Goal: Information Seeking & Learning: Check status

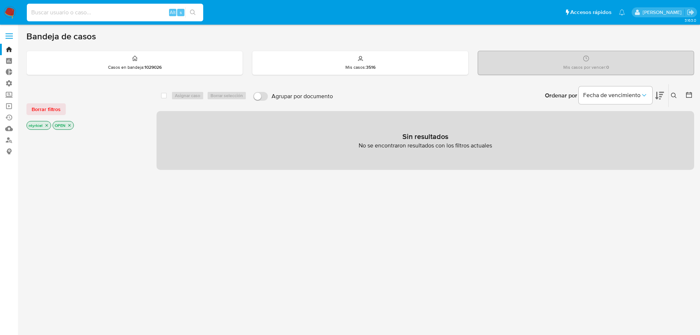
click at [87, 12] on input at bounding box center [115, 13] width 176 height 10
paste input "l1UcATvqIx2knqLRgSyphVz6"
type input "l1UcATvqIx2knqLRgSyphVz6"
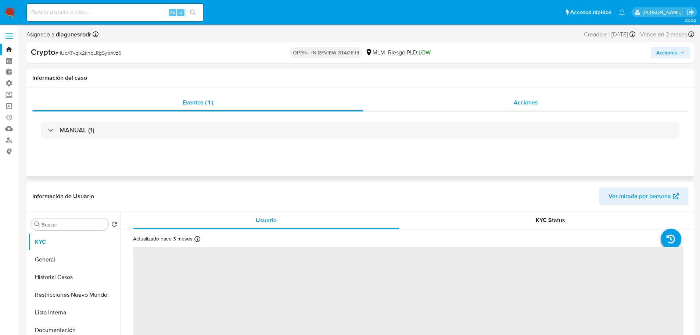
select select "10"
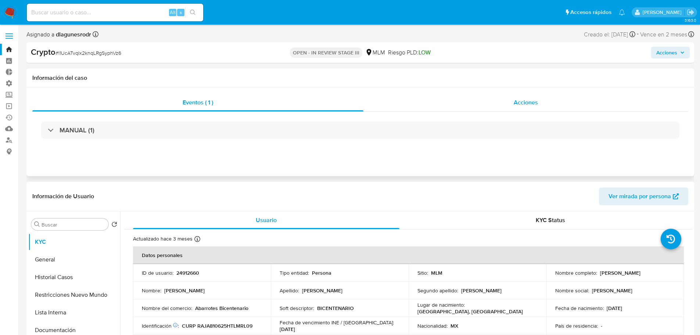
click at [512, 102] on div "Acciones" at bounding box center [525, 103] width 325 height 18
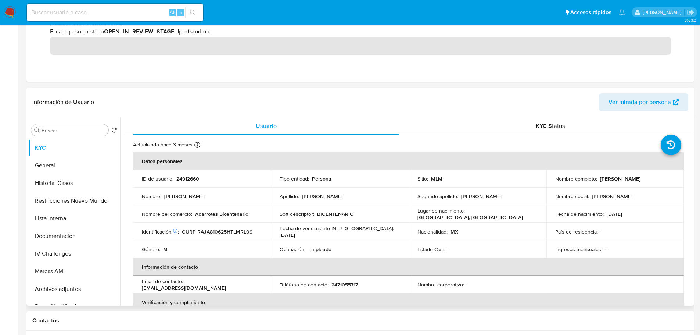
scroll to position [184, 0]
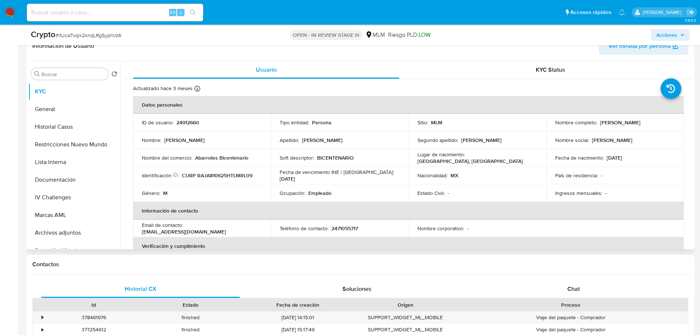
click at [184, 121] on p "24912660" at bounding box center [187, 122] width 23 height 7
copy p "24912660"
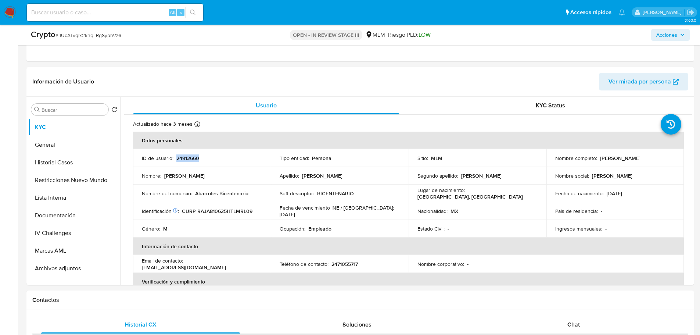
scroll to position [0, 0]
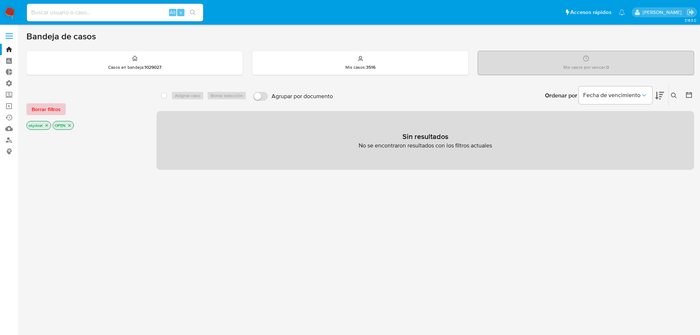
click at [49, 114] on span "Borrar filtros" at bounding box center [46, 109] width 29 height 10
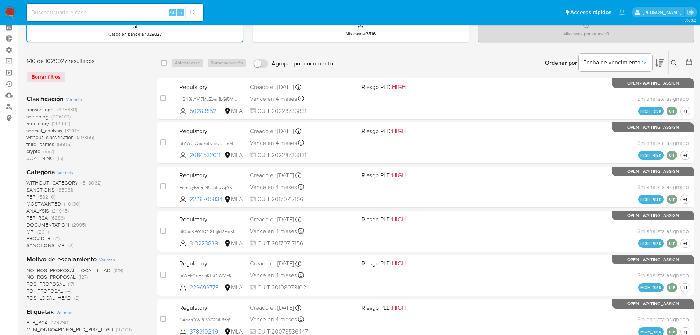
scroll to position [73, 0]
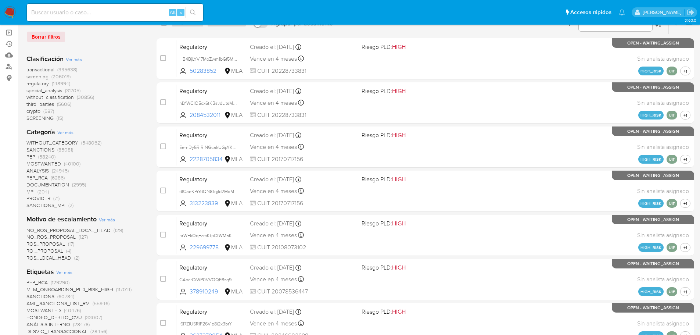
click at [38, 76] on span "screening" at bounding box center [37, 76] width 22 height 7
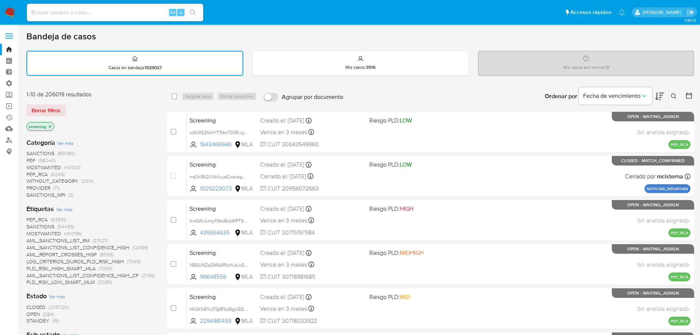
click at [51, 152] on span "SANCTIONS" at bounding box center [40, 152] width 28 height 7
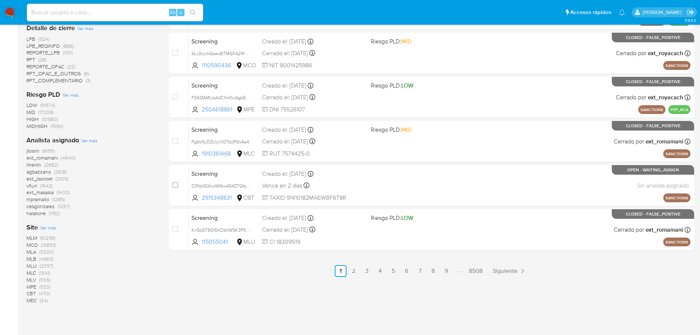
scroll to position [335, 0]
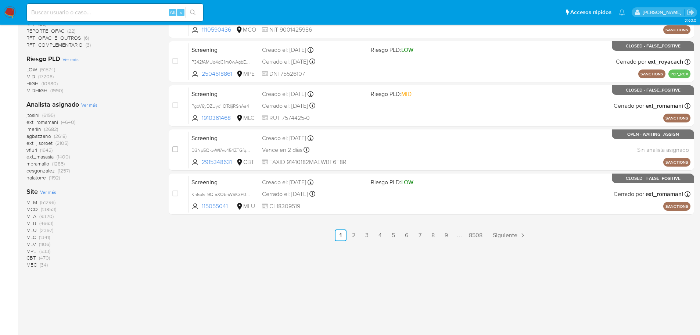
click at [32, 203] on span "MLM" at bounding box center [31, 201] width 11 height 7
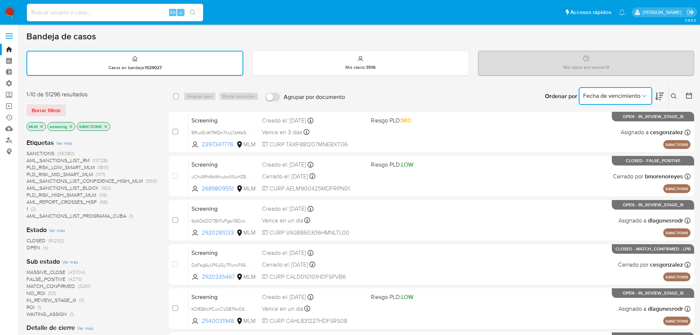
click at [643, 101] on button "Fecha de vencimiento" at bounding box center [614, 96] width 73 height 18
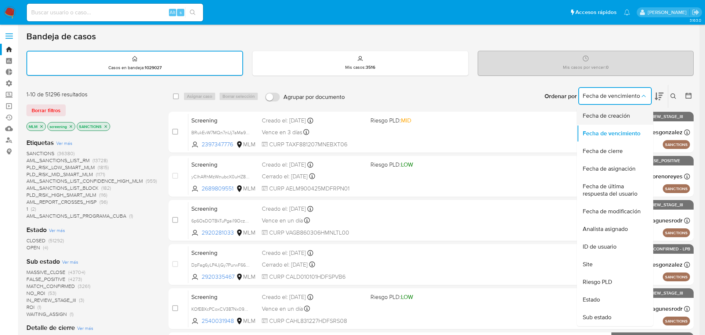
click at [606, 115] on span "Fecha de creación" at bounding box center [606, 115] width 47 height 7
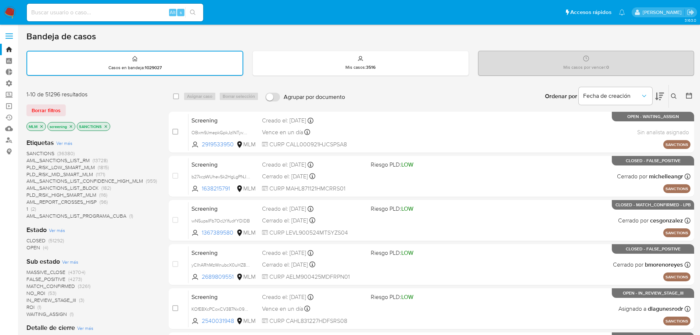
click at [661, 97] on icon at bounding box center [659, 97] width 9 height 8
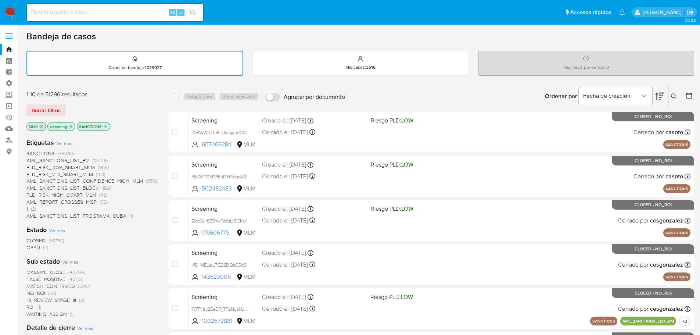
click at [661, 97] on icon at bounding box center [659, 97] width 9 height 8
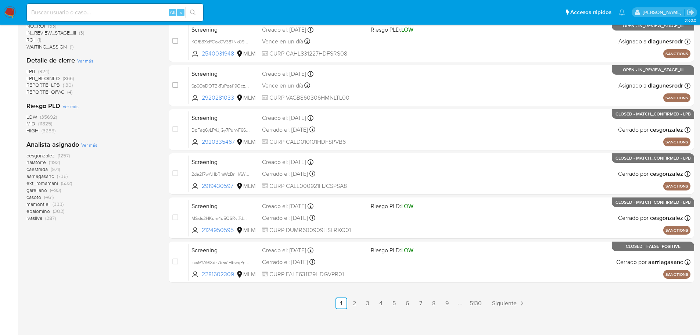
scroll to position [272, 0]
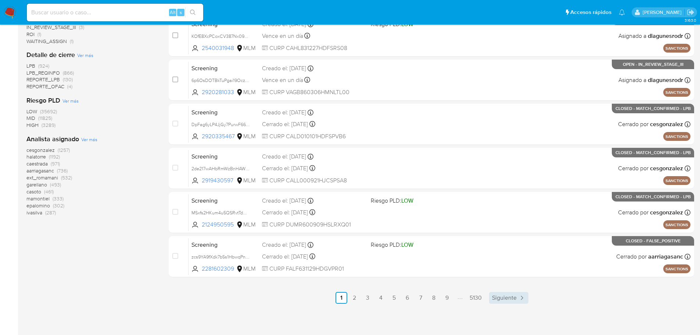
click at [507, 300] on span "Siguiente" at bounding box center [504, 298] width 25 height 6
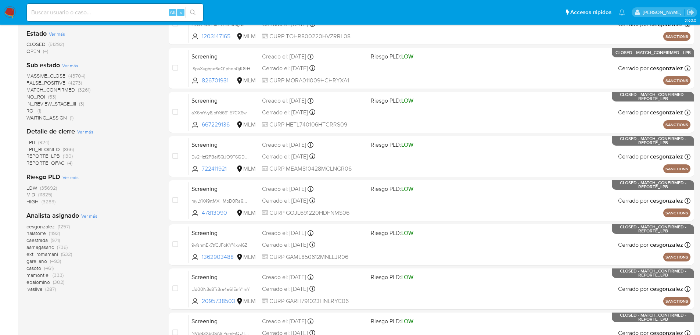
scroll to position [272, 0]
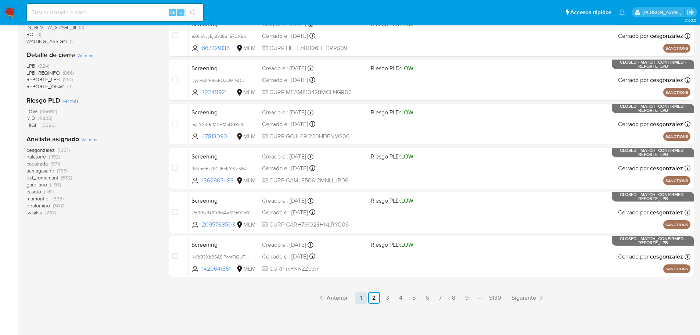
click at [364, 296] on link "1" at bounding box center [361, 298] width 12 height 12
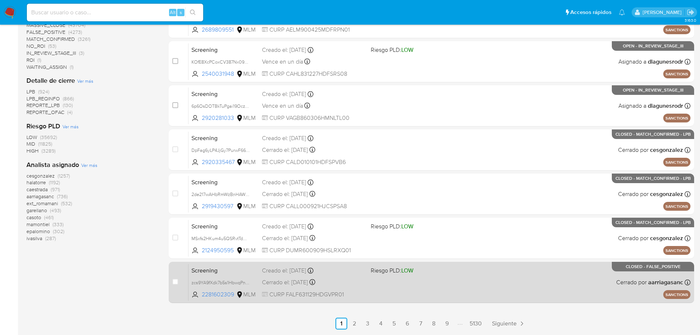
scroll to position [272, 0]
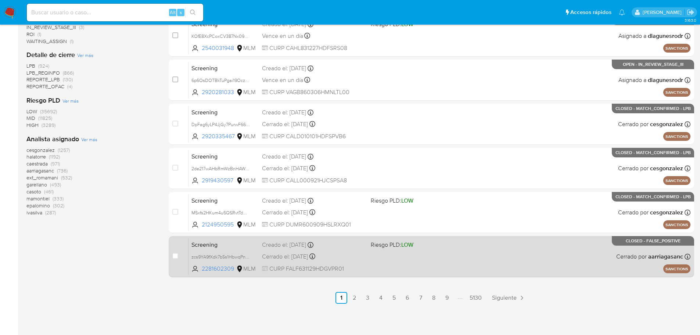
click at [358, 253] on div "Cerrado el: 10/10/2025 Cerrado el: 10/10/2025 13:52:42" at bounding box center [313, 256] width 102 height 8
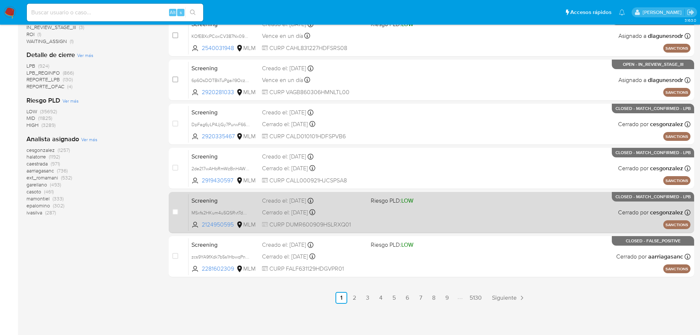
click at [340, 201] on div "Creado el: 10/10/2025 Creado el: 10/10/2025 15:23:23" at bounding box center [313, 200] width 102 height 8
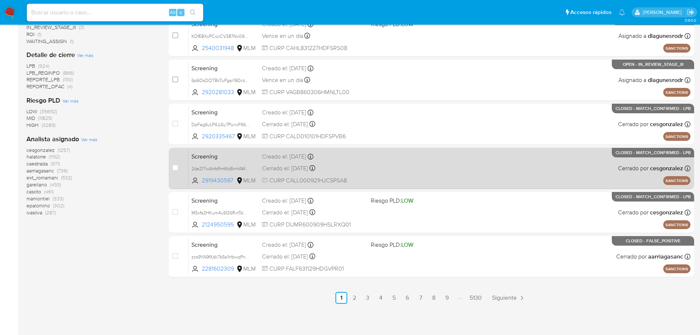
click at [343, 157] on div "Creado el: 11/10/2025 Creado el: 11/10/2025 01:17:57" at bounding box center [313, 156] width 102 height 8
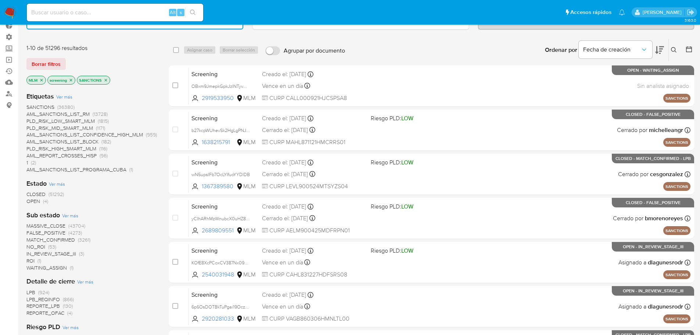
scroll to position [0, 0]
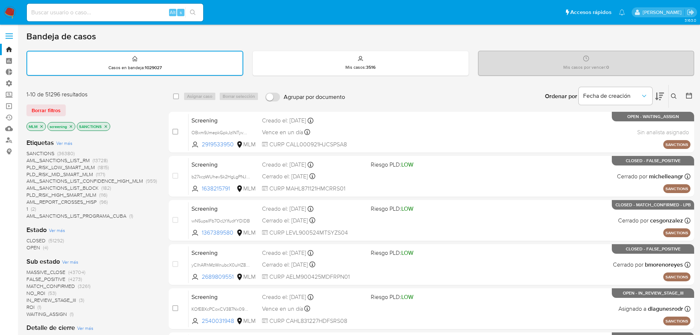
click at [107, 129] on p "SANCTIONS" at bounding box center [93, 126] width 33 height 8
click at [107, 127] on icon "close-filter" at bounding box center [106, 126] width 4 height 4
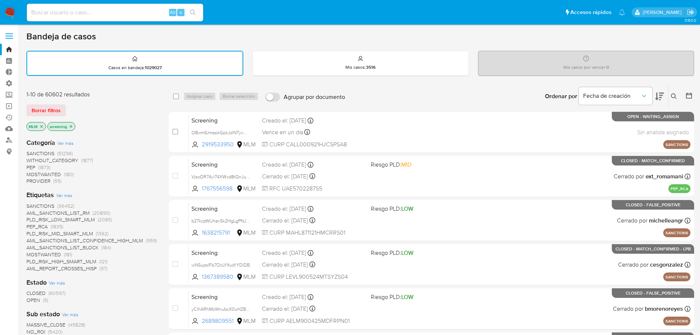
click at [662, 93] on icon at bounding box center [659, 97] width 9 height 8
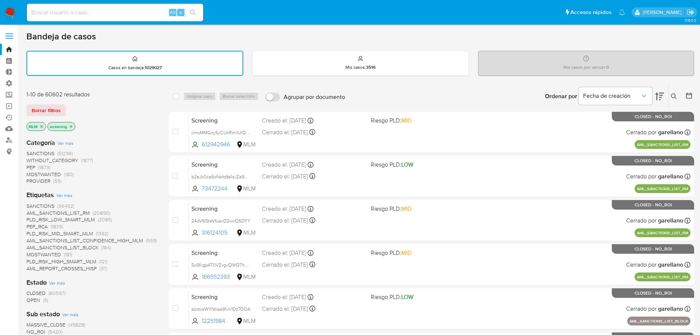
click at [662, 93] on icon at bounding box center [659, 97] width 9 height 8
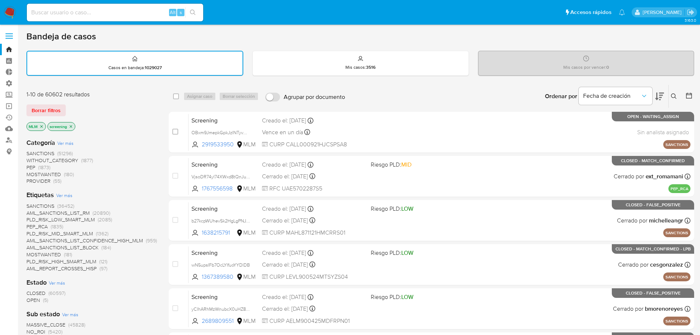
click at [47, 154] on span "SANCTIONS" at bounding box center [40, 152] width 28 height 7
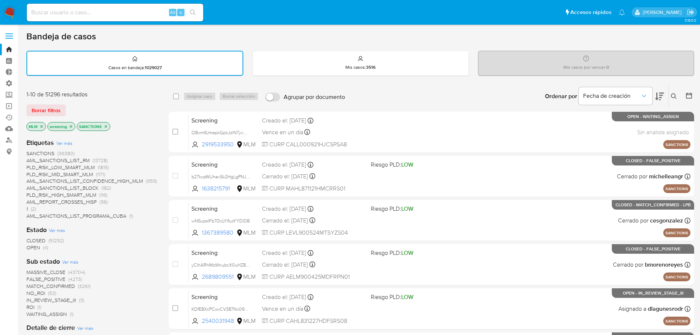
click at [658, 96] on icon at bounding box center [659, 96] width 9 height 9
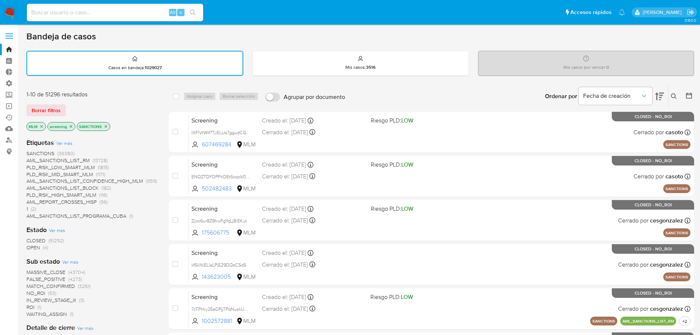
click at [659, 96] on icon at bounding box center [659, 96] width 9 height 9
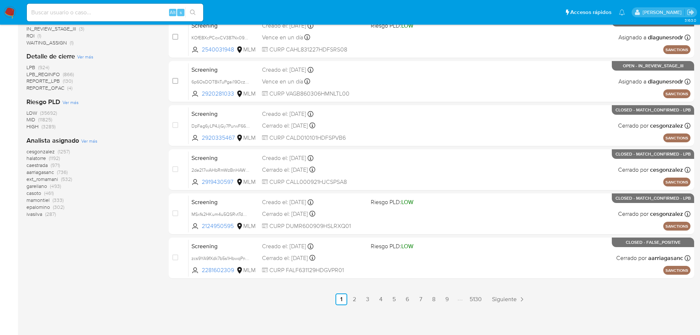
scroll to position [272, 0]
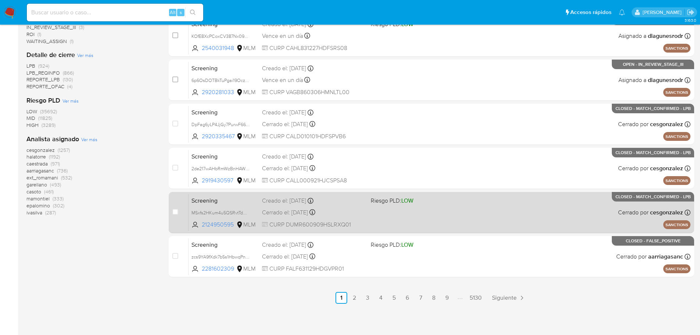
click at [338, 197] on div "Creado el: 10/10/2025 Creado el: 10/10/2025 15:23:23" at bounding box center [313, 200] width 102 height 8
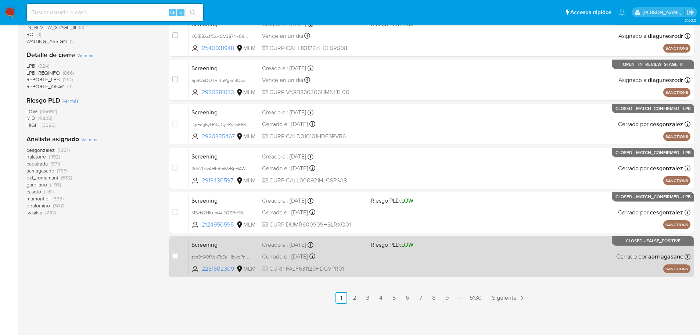
click at [338, 247] on div "Creado el: 10/10/2025 Creado el: 10/10/2025 13:50:03" at bounding box center [313, 245] width 102 height 8
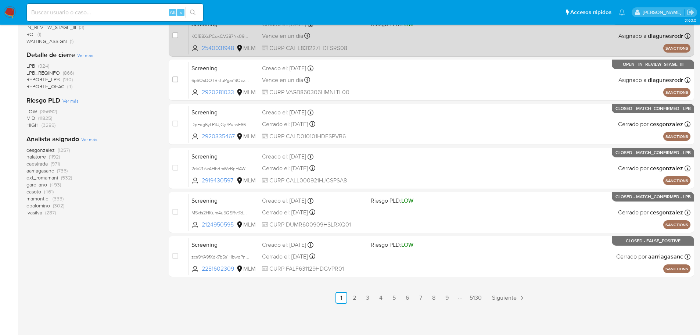
click at [494, 295] on span "Siguiente" at bounding box center [504, 298] width 25 height 6
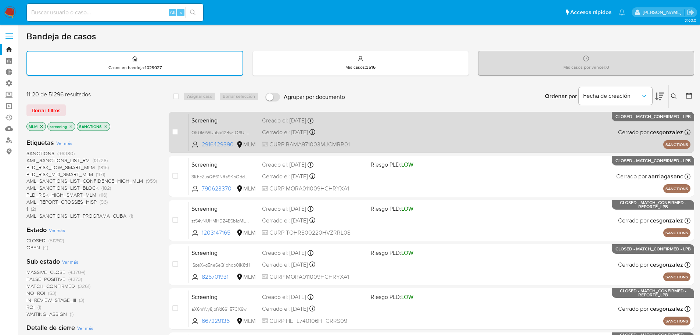
click at [375, 131] on span at bounding box center [422, 131] width 102 height 1
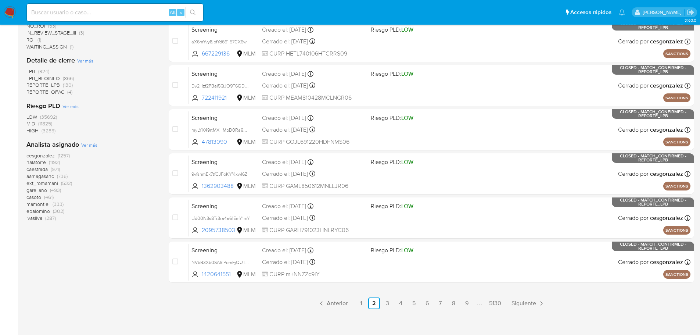
scroll to position [272, 0]
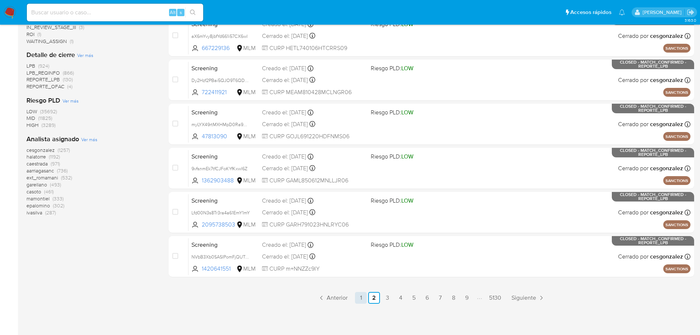
click at [361, 298] on link "1" at bounding box center [361, 298] width 12 height 12
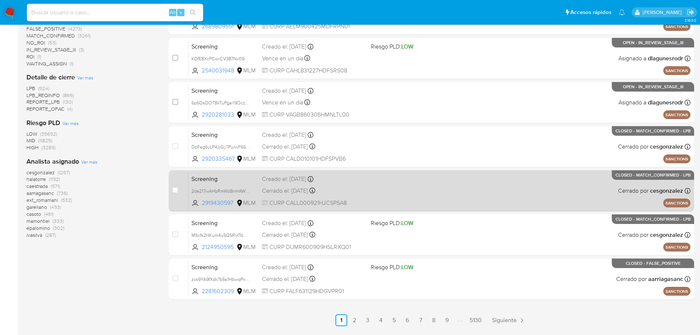
scroll to position [272, 0]
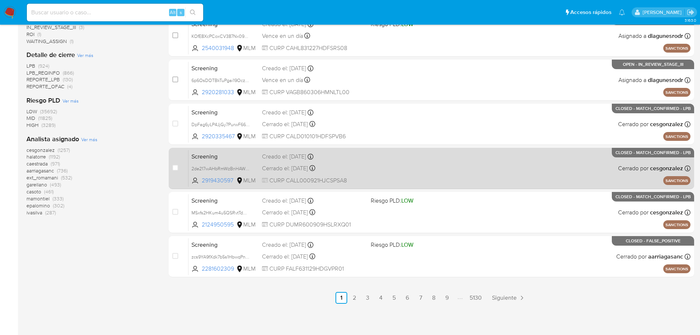
click at [360, 159] on div "Creado el: 11/10/2025 Creado el: 11/10/2025 01:17:57" at bounding box center [313, 156] width 102 height 8
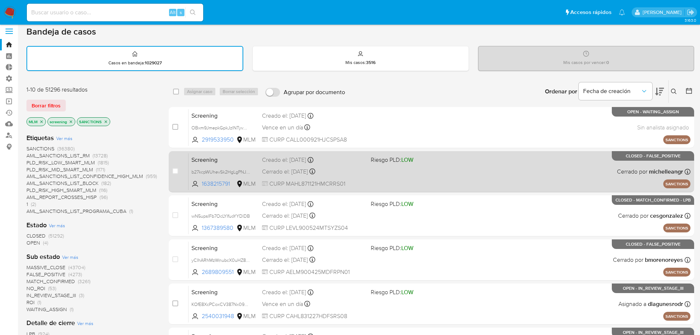
scroll to position [0, 0]
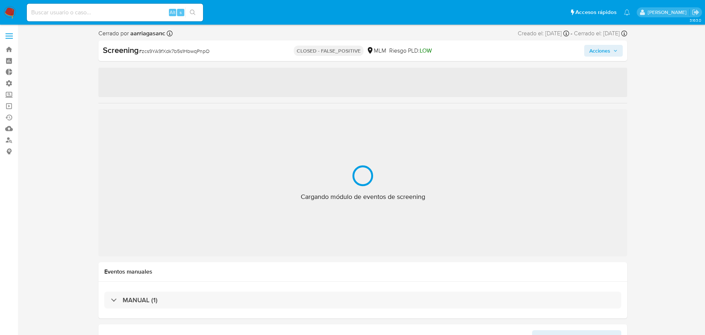
select select "10"
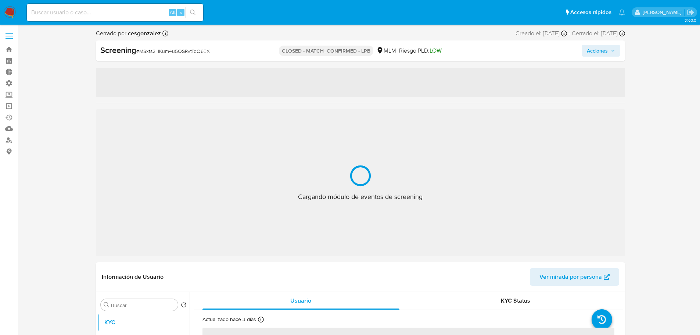
select select "10"
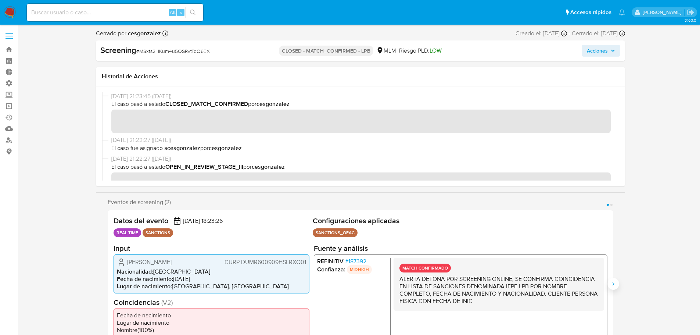
click at [615, 281] on icon "Siguiente" at bounding box center [613, 284] width 6 height 6
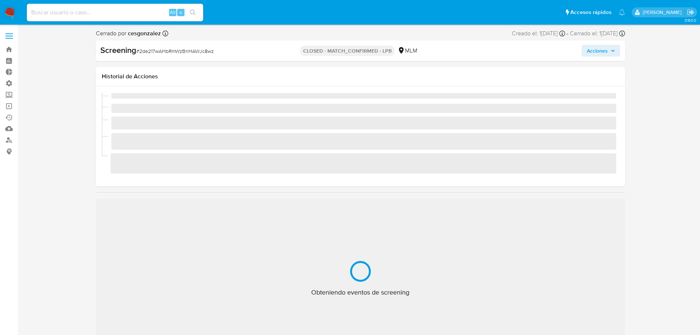
select select "10"
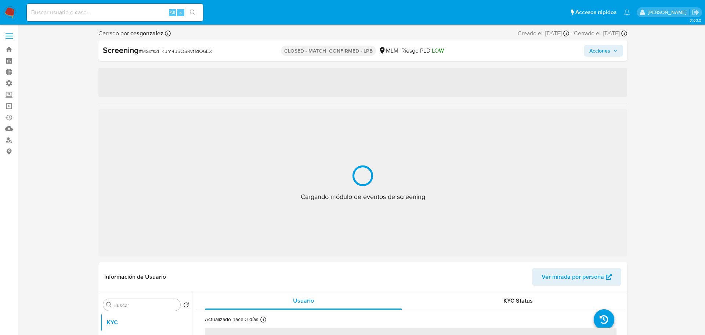
select select "10"
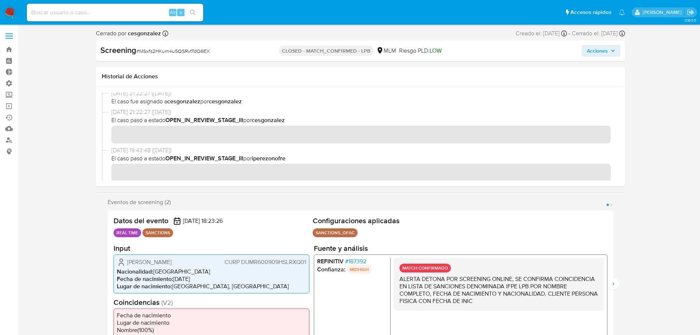
scroll to position [184, 0]
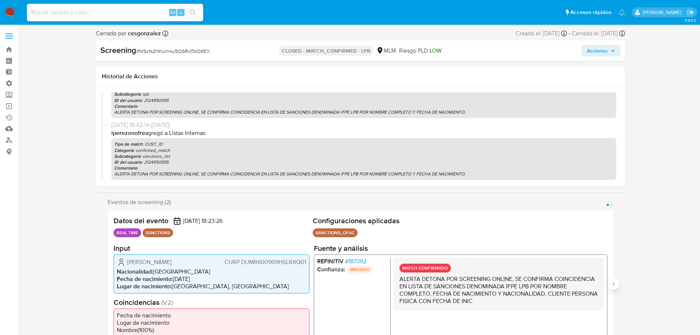
click at [614, 284] on icon "Siguiente" at bounding box center [613, 284] width 6 height 6
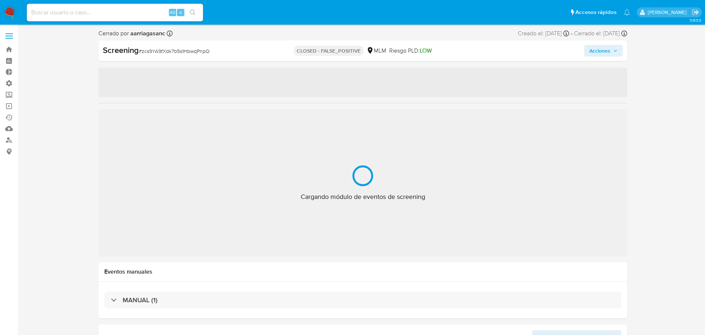
select select "10"
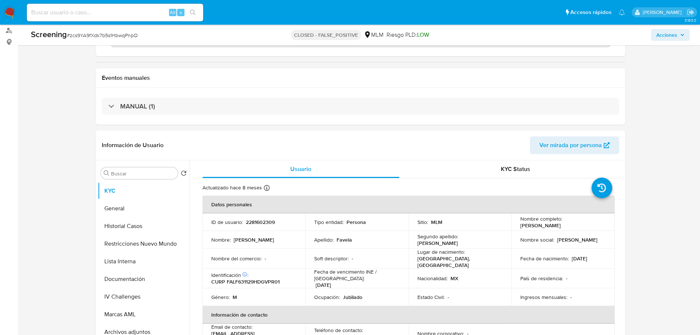
scroll to position [110, 0]
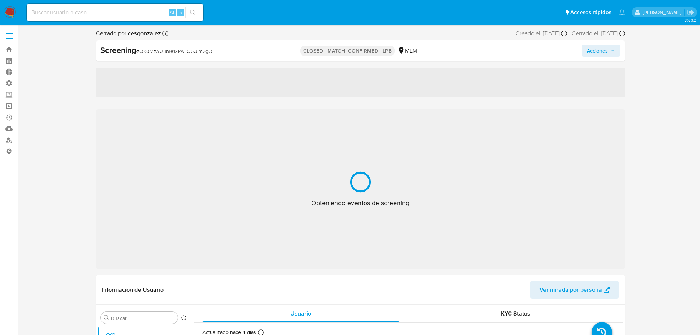
select select "10"
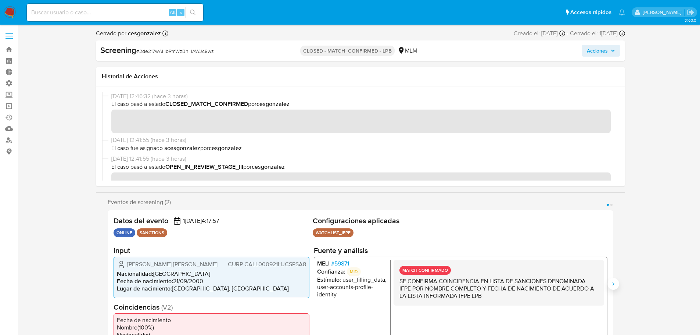
click at [617, 285] on button "Siguiente" at bounding box center [613, 284] width 12 height 12
